Goal: Task Accomplishment & Management: Use online tool/utility

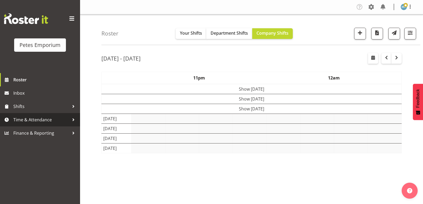
click at [42, 120] on span "Time & Attendance" at bounding box center [41, 120] width 56 height 8
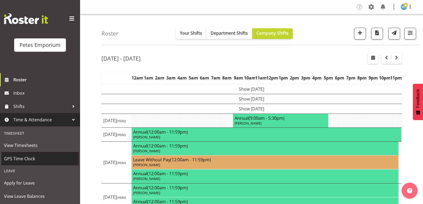
click at [24, 157] on span "GPS Time Clock" at bounding box center [40, 159] width 72 height 8
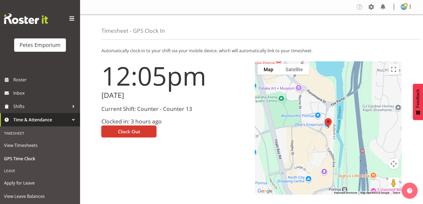
click at [135, 128] on button "Clock Out" at bounding box center [128, 132] width 55 height 12
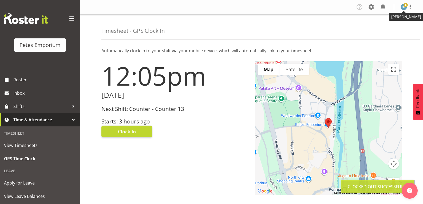
click at [404, 6] on span at bounding box center [406, 5] width 4 height 4
click at [384, 26] on link "Log Out" at bounding box center [387, 28] width 51 height 10
